Goal: Task Accomplishment & Management: Manage account settings

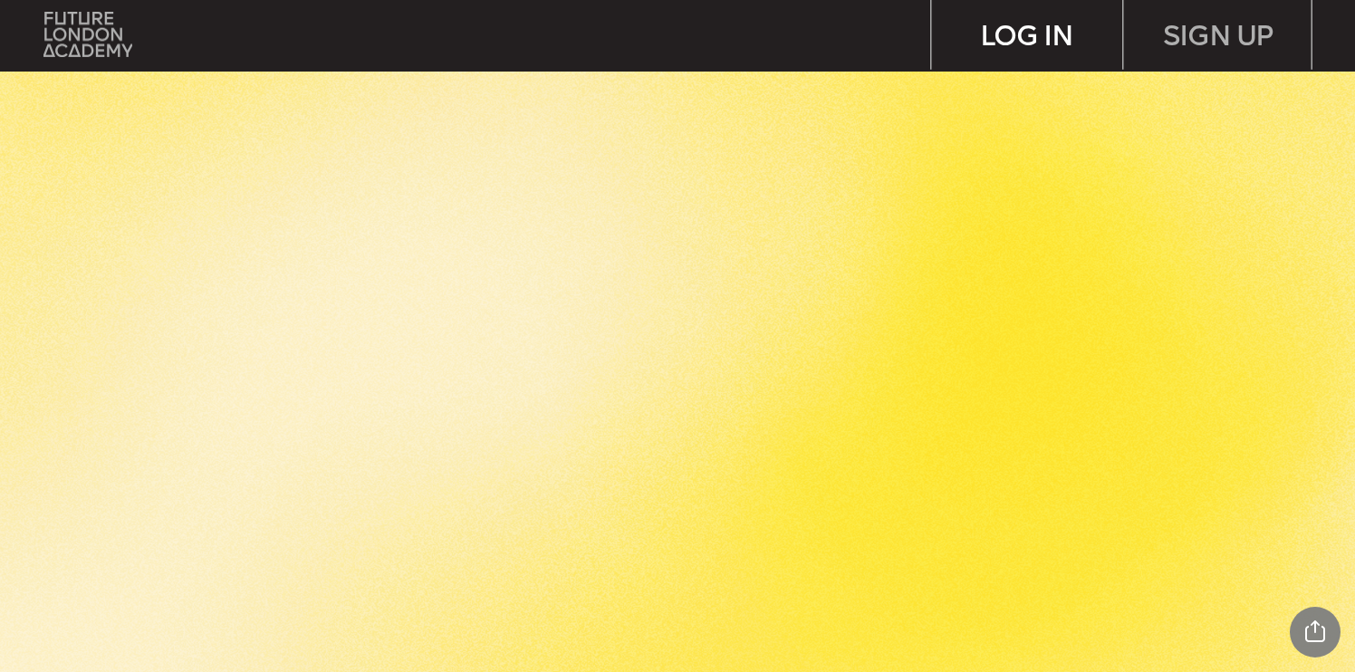
click at [994, 44] on div "LOG IN" at bounding box center [1027, 35] width 190 height 70
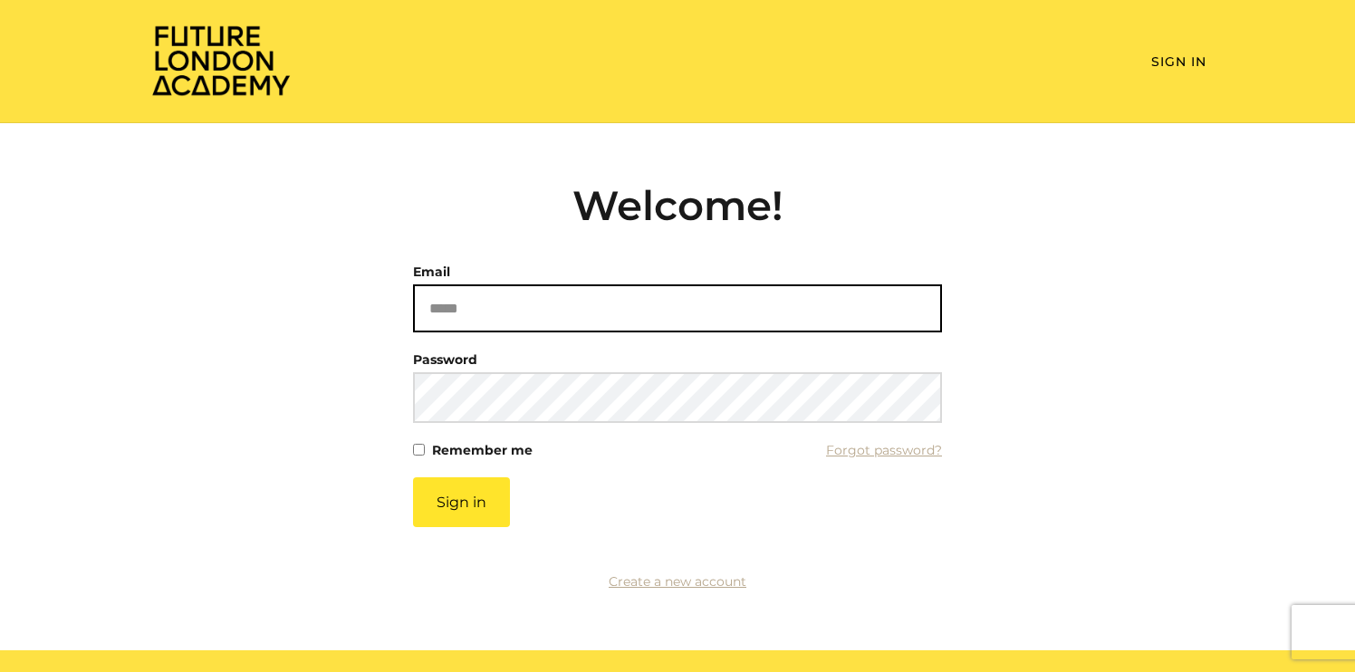
click at [465, 313] on input "Email" at bounding box center [677, 308] width 529 height 48
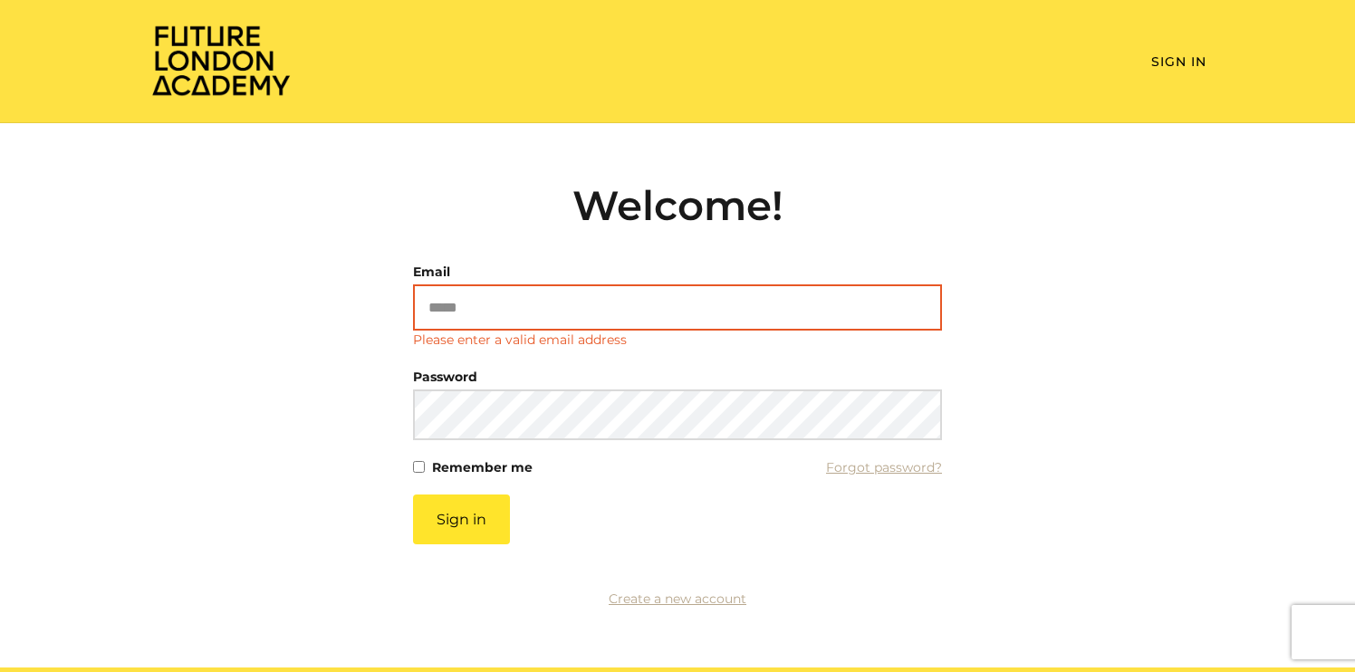
click at [485, 300] on input "Email" at bounding box center [677, 307] width 529 height 46
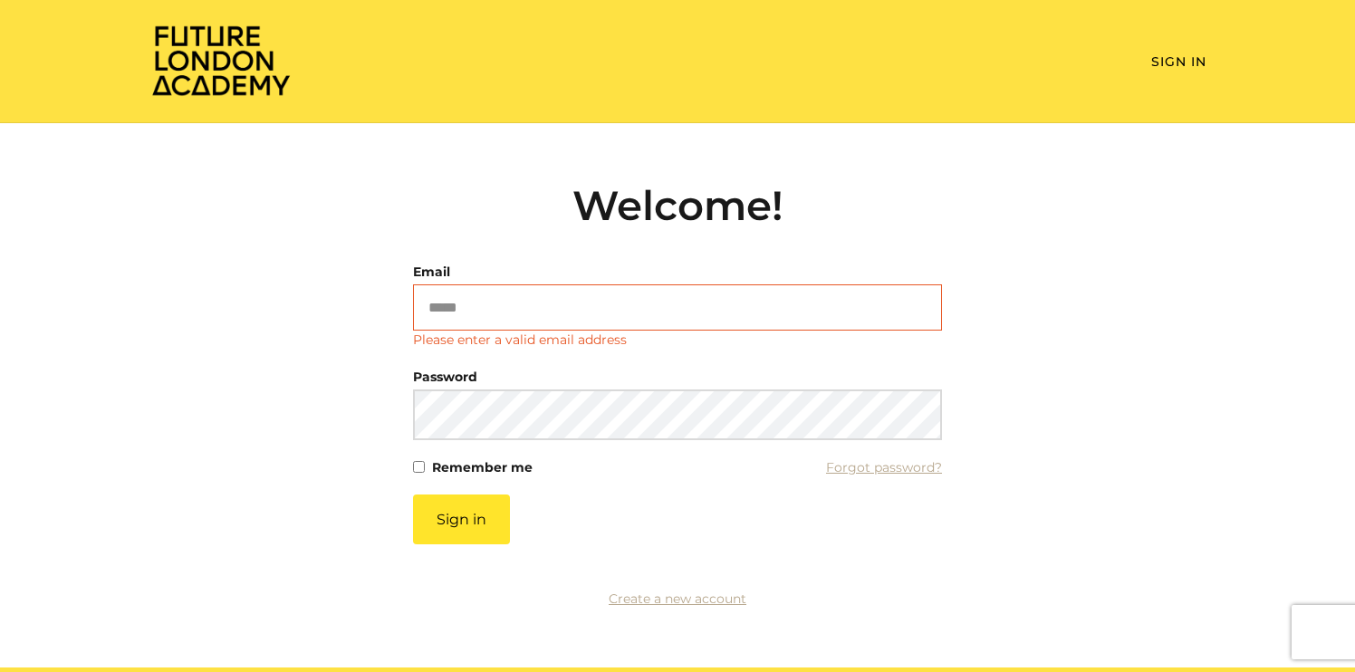
type input "**********"
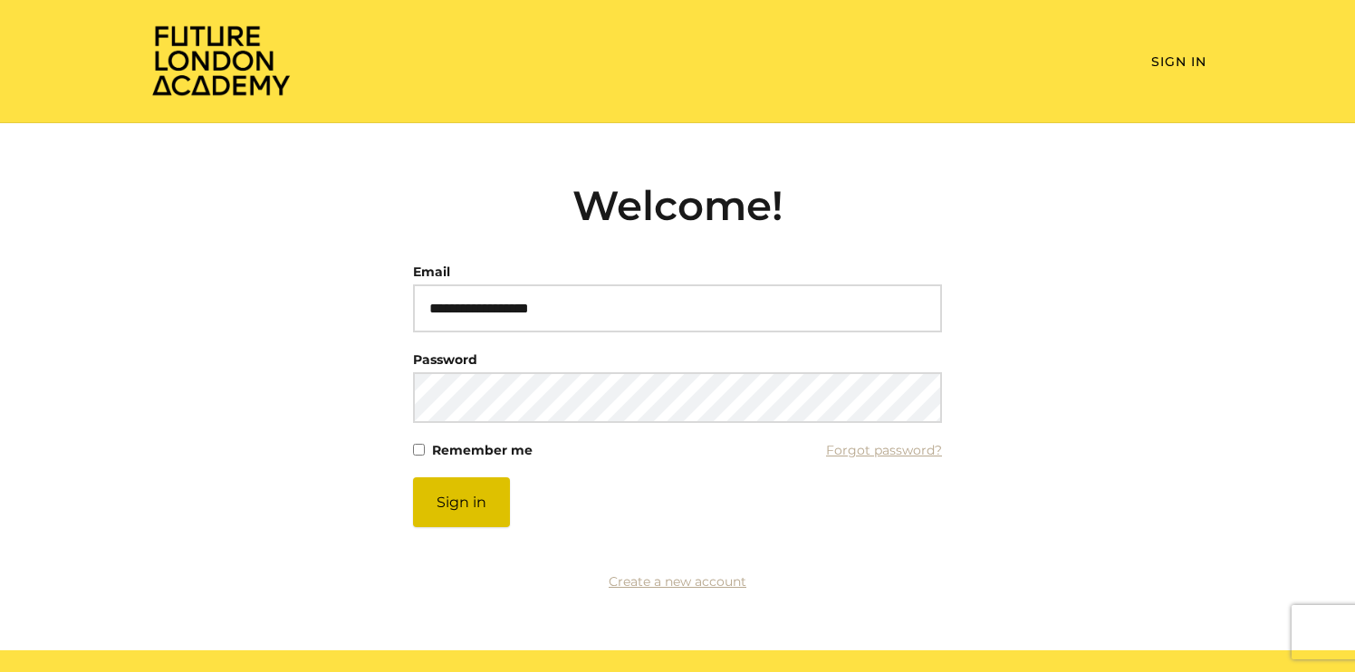
click at [486, 511] on button "Sign in" at bounding box center [461, 502] width 97 height 50
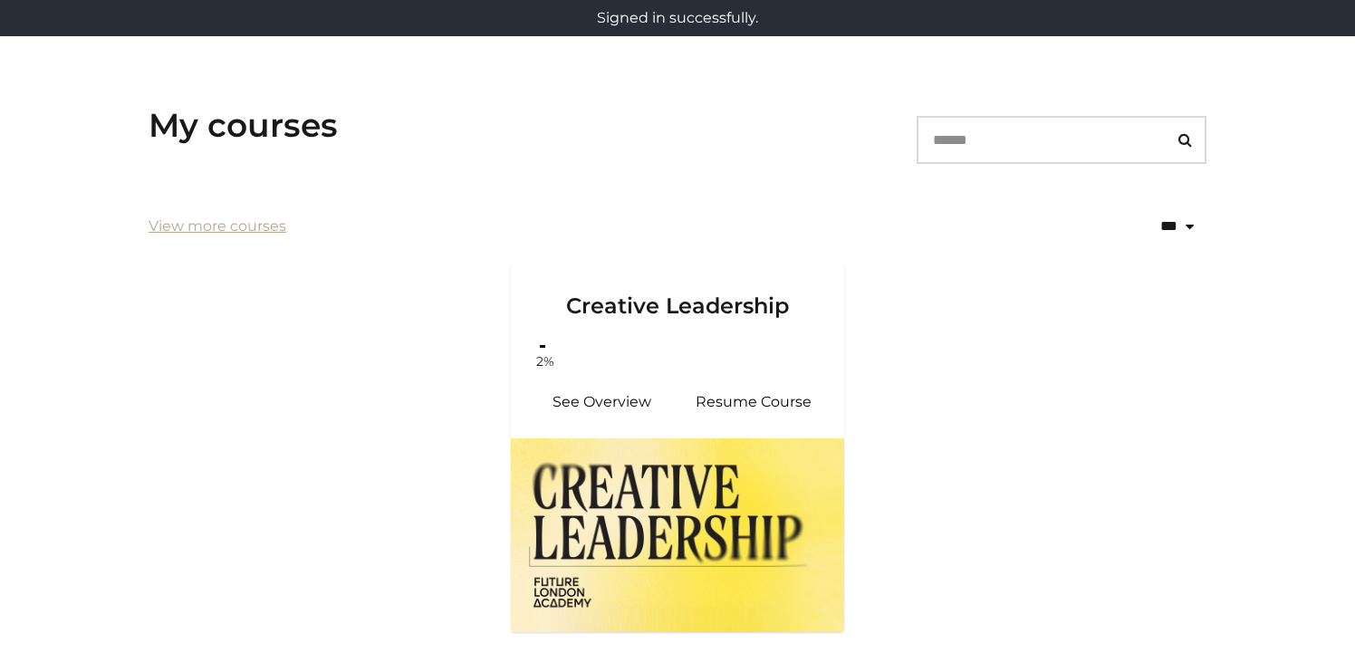
scroll to position [373, 0]
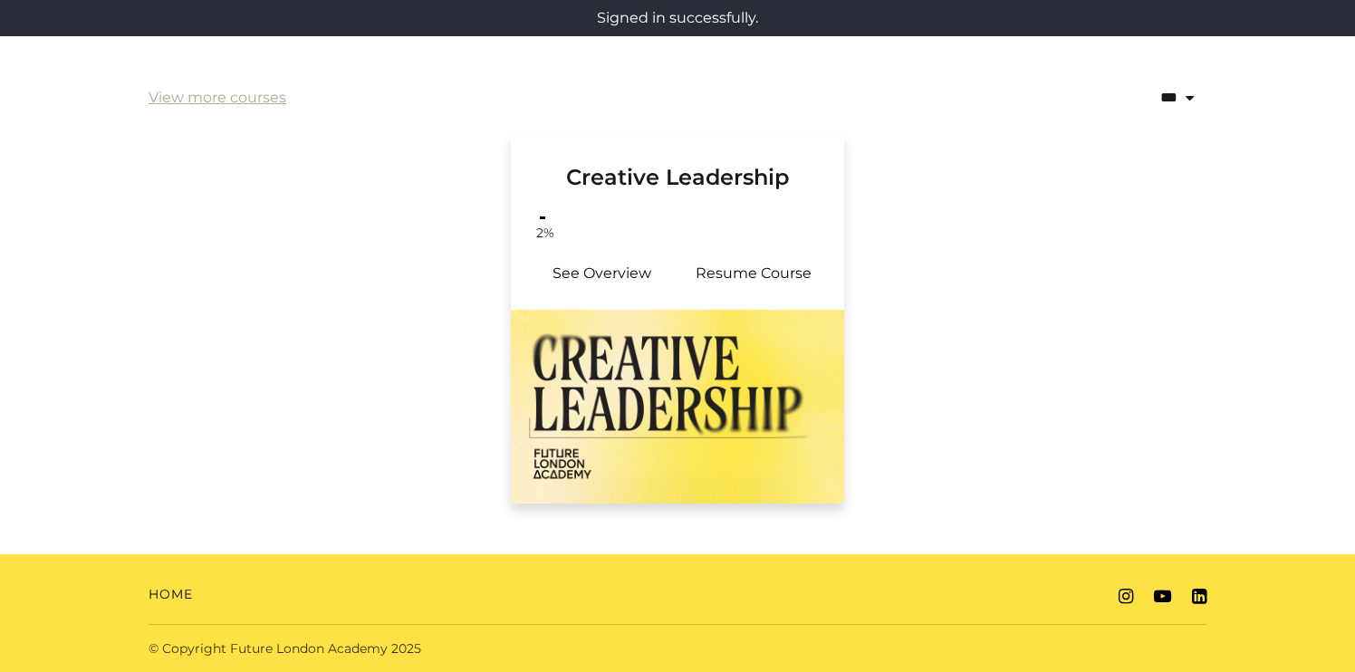
click at [668, 210] on link "Creative Leadership" at bounding box center [677, 174] width 333 height 78
